Goal: Task Accomplishment & Management: Use online tool/utility

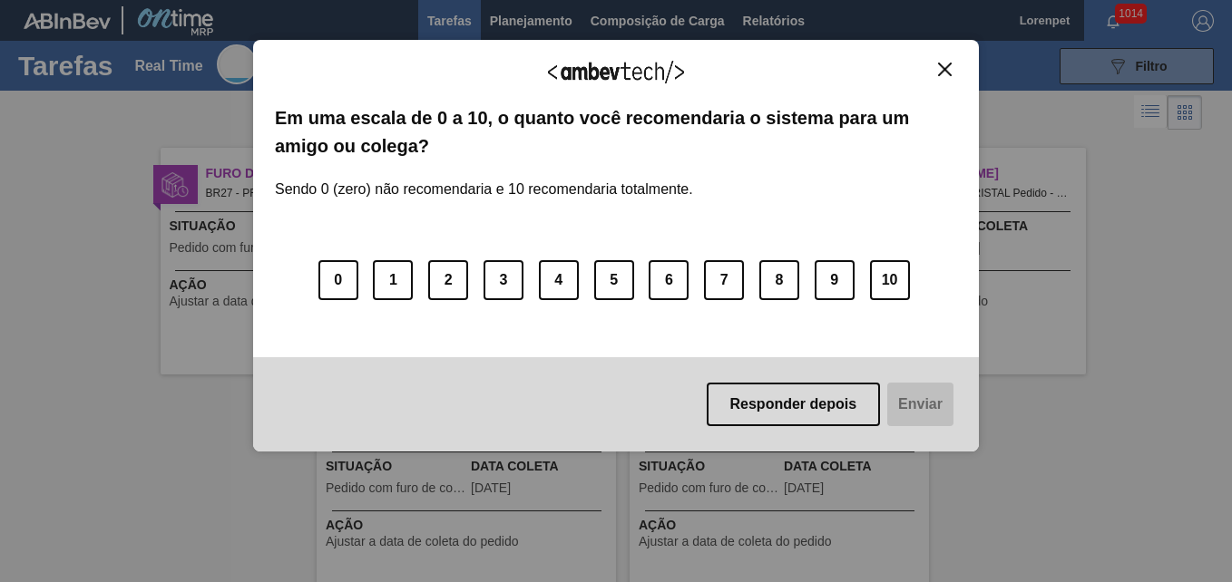
click at [939, 65] on img "Close" at bounding box center [945, 70] width 14 height 14
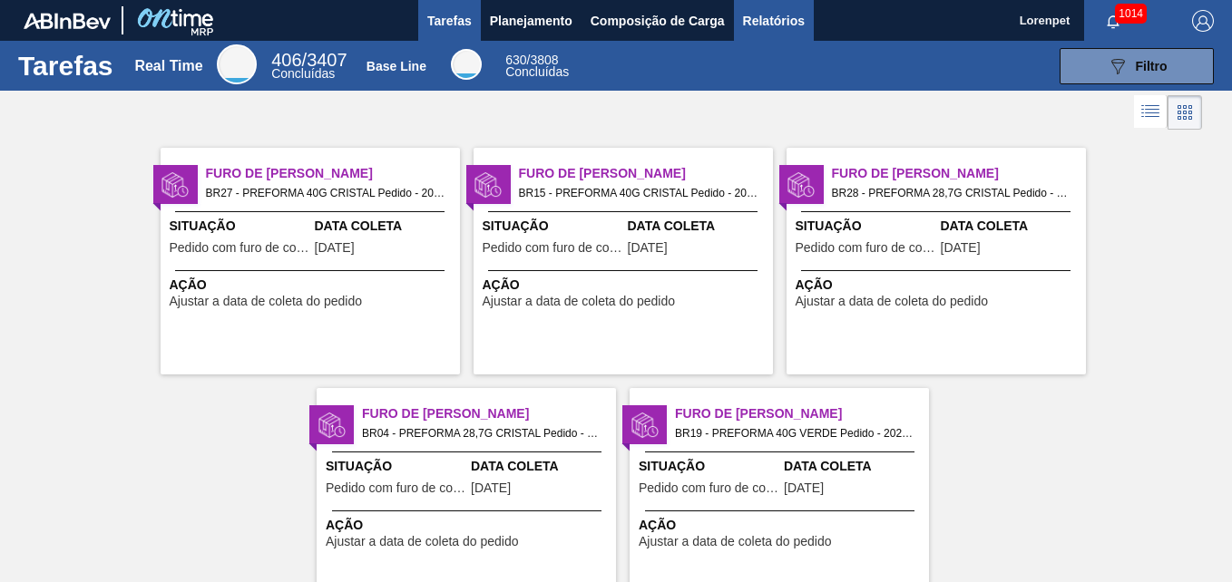
click at [758, 22] on span "Relatórios" at bounding box center [774, 21] width 62 height 22
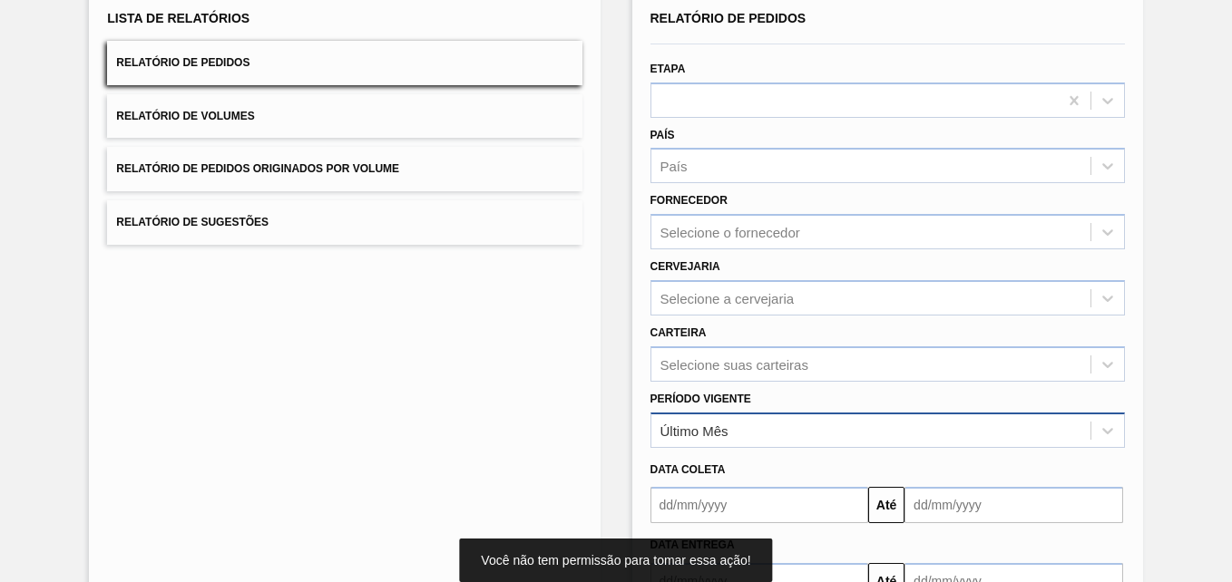
scroll to position [258, 0]
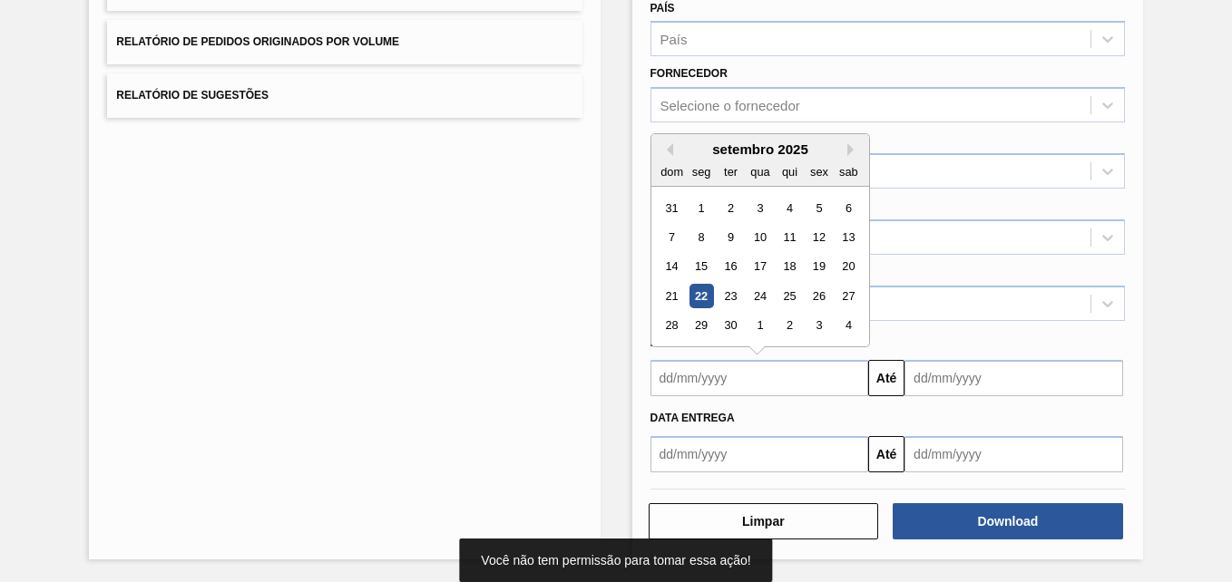
click at [717, 385] on input "text" at bounding box center [759, 378] width 219 height 36
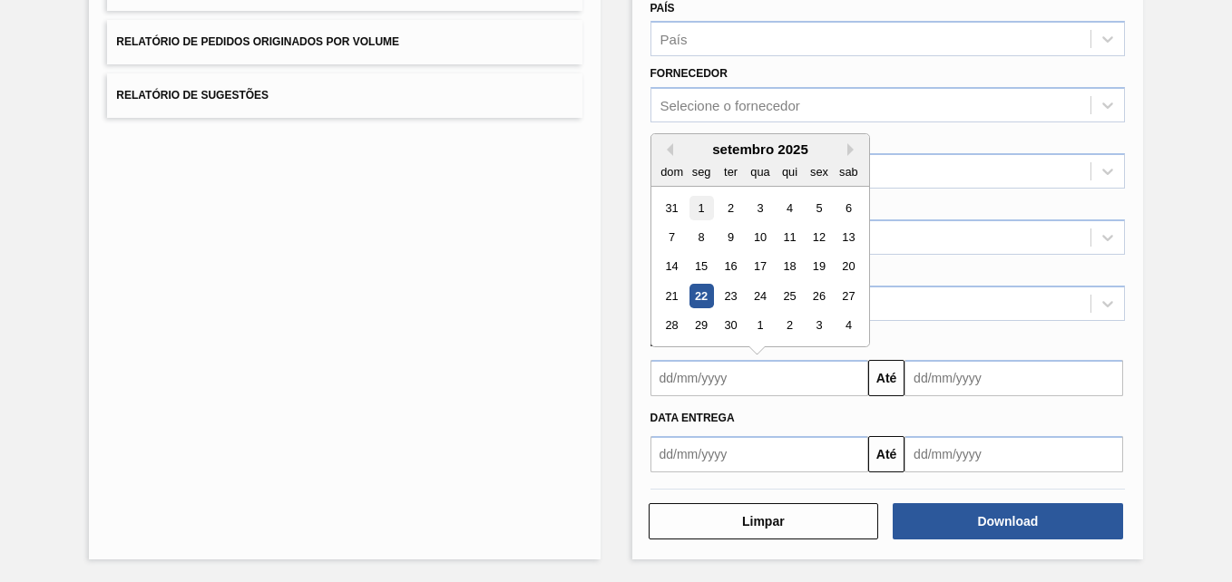
click at [710, 205] on div "1" at bounding box center [700, 208] width 24 height 24
type input "[DATE]"
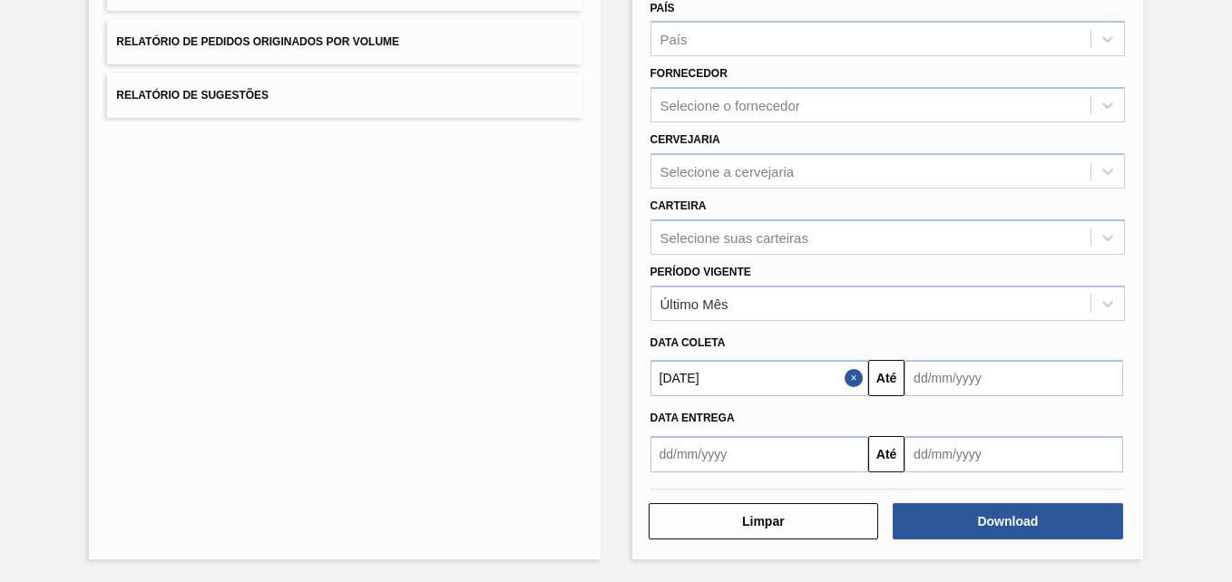
click at [926, 379] on input "text" at bounding box center [1013, 378] width 219 height 36
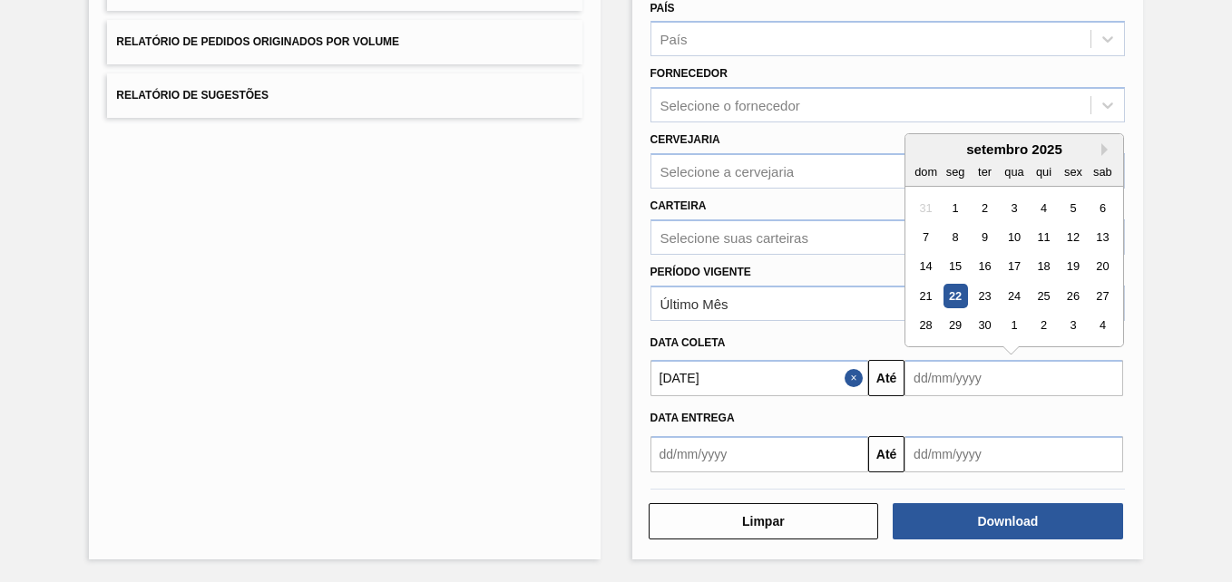
click at [1098, 148] on div "setembro 2025" at bounding box center [1014, 149] width 218 height 15
click at [1050, 325] on div "2" at bounding box center [1043, 326] width 24 height 24
click at [1006, 368] on input "[DATE]" at bounding box center [1013, 378] width 219 height 36
click at [1005, 378] on input "[DATE]" at bounding box center [1013, 378] width 219 height 36
click at [1066, 321] on div "31" at bounding box center [1072, 326] width 24 height 24
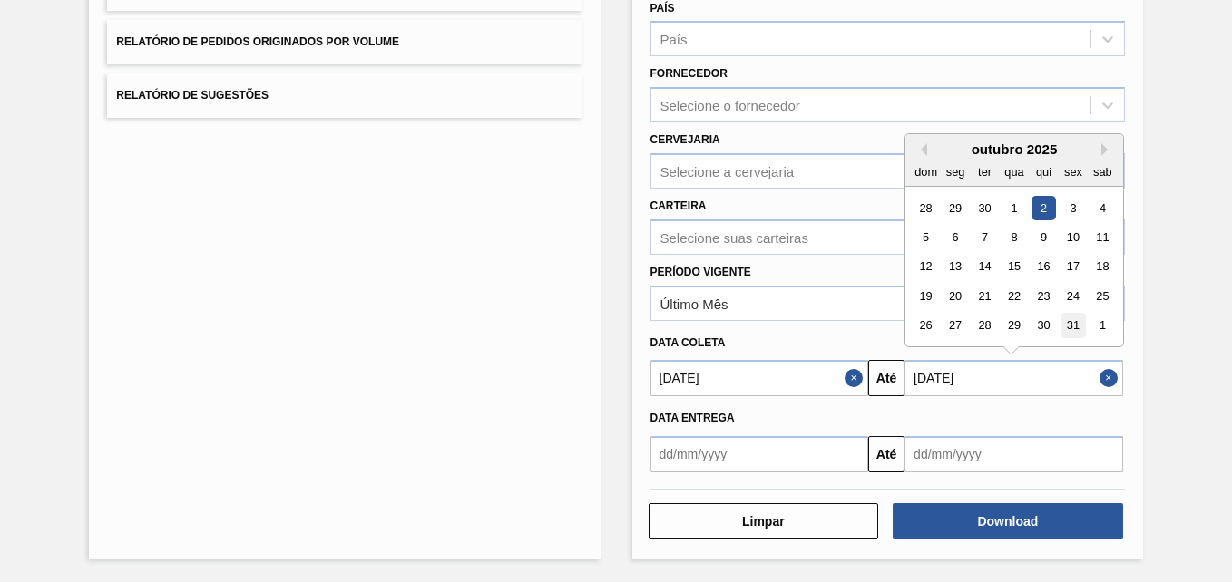
type input "[DATE]"
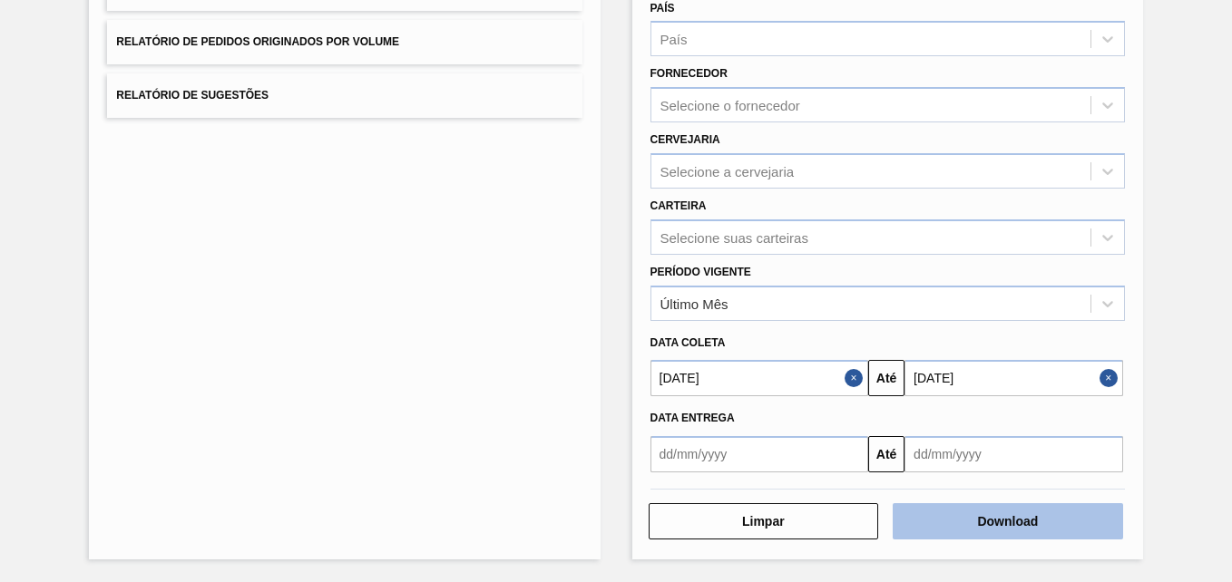
click at [981, 532] on button "Download" at bounding box center [1008, 521] width 230 height 36
